Goal: Task Accomplishment & Management: Complete application form

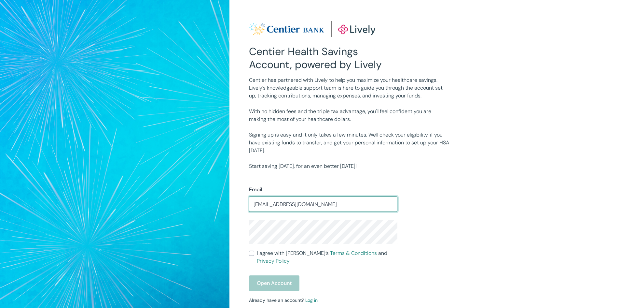
type input "[EMAIL_ADDRESS][DOMAIN_NAME]"
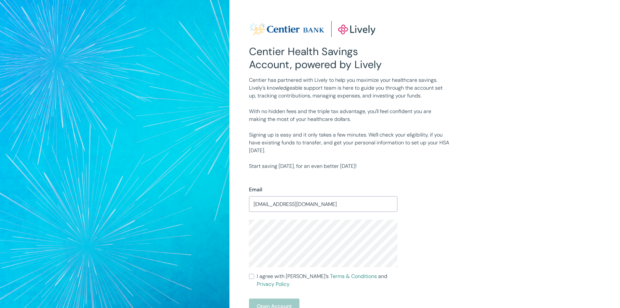
click at [254, 277] on input "I agree with Lively’s Terms & Conditions and Privacy Policy" at bounding box center [251, 276] width 5 height 5
checkbox input "true"
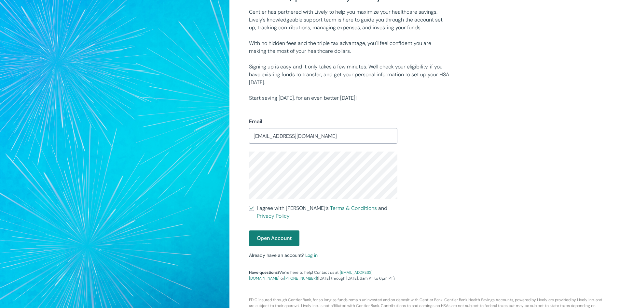
scroll to position [86, 0]
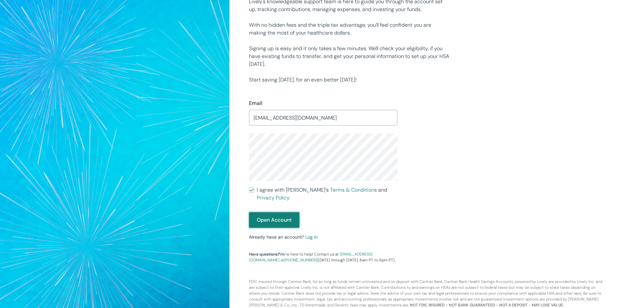
click at [287, 212] on button "Open Account" at bounding box center [274, 220] width 50 height 16
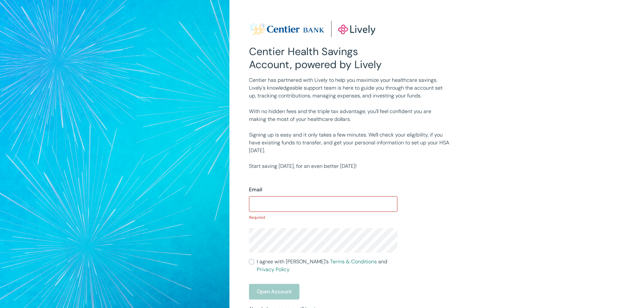
click at [370, 29] on img at bounding box center [312, 29] width 126 height 16
